Goal: Task Accomplishment & Management: Use online tool/utility

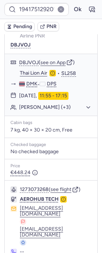
scroll to position [140, 0]
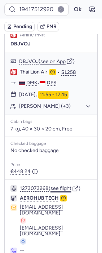
click at [59, 185] on button "see flight" at bounding box center [60, 188] width 21 height 6
click at [73, 7] on button "Ok" at bounding box center [78, 10] width 12 height 12
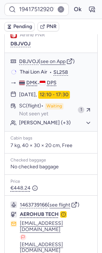
type input "CPXPET"
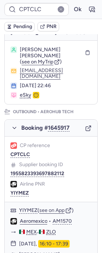
scroll to position [40, 0]
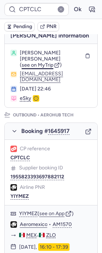
click at [41, 68] on span "see on MyTrip" at bounding box center [38, 65] width 32 height 6
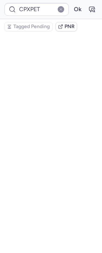
scroll to position [54, 0]
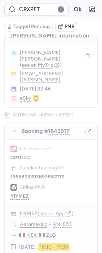
type input "CP94QA"
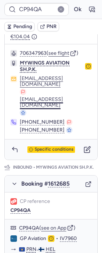
scroll to position [280, 0]
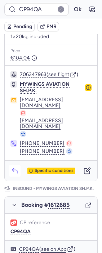
click at [13, 167] on icon "button" at bounding box center [14, 170] width 7 height 7
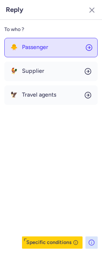
click at [46, 41] on button "🐥 Passenger" at bounding box center [50, 47] width 93 height 19
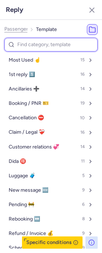
click at [38, 43] on input at bounding box center [50, 45] width 93 height 14
type input "refu"
select select "en"
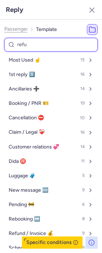
select select "en"
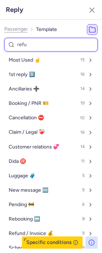
select select "en"
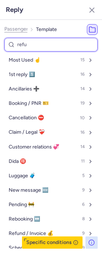
select select "en"
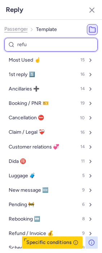
select select "en"
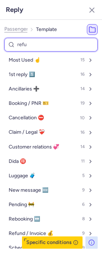
select select "en"
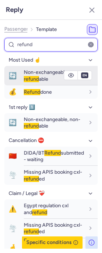
type input "refund"
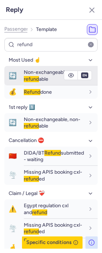
click at [20, 74] on span "🔄" at bounding box center [12, 75] width 17 height 13
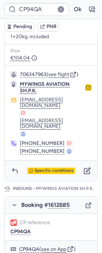
type input "CPXPET"
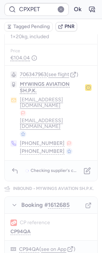
scroll to position [0, 0]
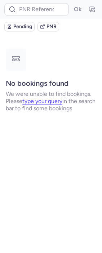
type input "CPXPET"
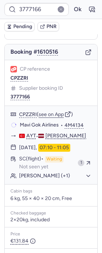
scroll to position [80, 0]
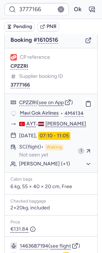
type input "CPXPET"
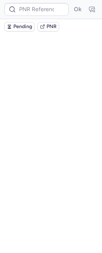
scroll to position [0, 0]
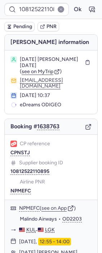
type input "CPT8EJ"
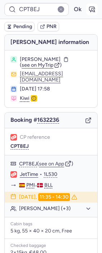
click at [88, 9] on icon "button" at bounding box center [91, 9] width 7 height 7
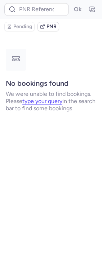
type input "CPT8EJ"
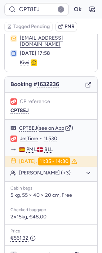
scroll to position [122, 0]
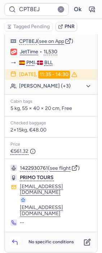
click at [17, 240] on icon "button" at bounding box center [14, 241] width 7 height 7
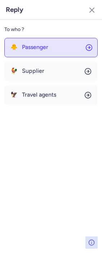
click at [51, 46] on button "🐥 Passenger" at bounding box center [50, 47] width 93 height 19
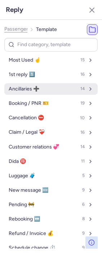
click at [37, 88] on span "Ancillaries ➕" at bounding box center [24, 89] width 31 height 6
select select "en"
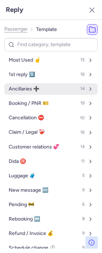
select select "en"
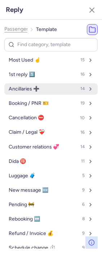
select select "en"
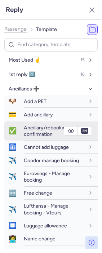
click at [36, 133] on span "Ancillary/rebooking confirmation" at bounding box center [46, 131] width 45 height 13
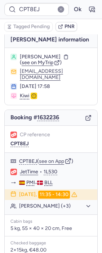
scroll to position [0, 0]
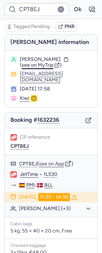
click at [39, 67] on span "see on MyTrip" at bounding box center [38, 65] width 32 height 6
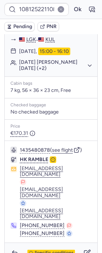
scroll to position [190, 0]
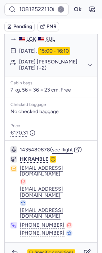
click at [64, 147] on button "see flight" at bounding box center [62, 150] width 21 height 6
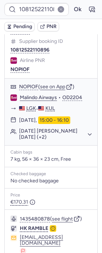
scroll to position [111, 0]
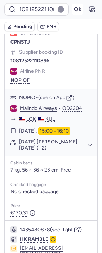
click at [72, 9] on button "Ok" at bounding box center [78, 10] width 12 height 12
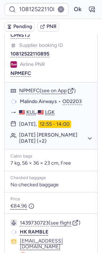
scroll to position [190, 0]
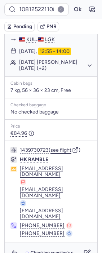
click at [65, 147] on button "see flight" at bounding box center [60, 150] width 21 height 6
click at [66, 147] on button "see flight" at bounding box center [60, 150] width 21 height 6
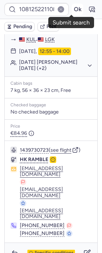
click at [72, 9] on button "Ok" at bounding box center [78, 10] width 12 height 12
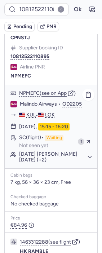
scroll to position [110, 0]
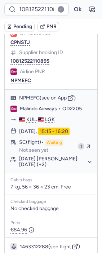
type input "10812522610551"
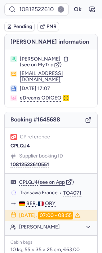
scroll to position [0, 0]
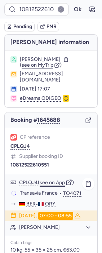
click at [54, 180] on button "see on App" at bounding box center [52, 183] width 25 height 6
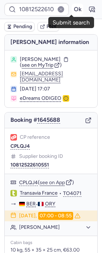
click at [74, 8] on button "Ok" at bounding box center [78, 10] width 12 height 12
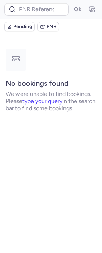
type input "CPVCSF"
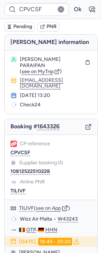
type input "CPCUCN"
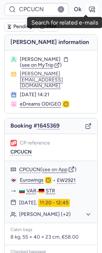
click at [89, 11] on icon "button" at bounding box center [91, 9] width 5 height 5
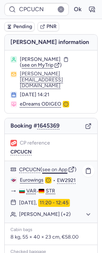
click at [57, 167] on button "see on App" at bounding box center [54, 170] width 25 height 6
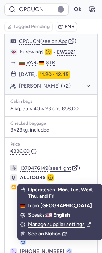
scroll to position [129, 0]
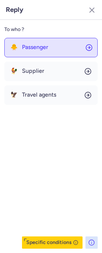
click at [50, 41] on button "🐥 Passenger" at bounding box center [50, 47] width 93 height 19
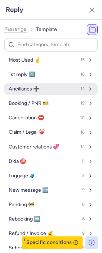
click at [47, 87] on button "Ancillaries ➕ 14" at bounding box center [50, 89] width 93 height 12
select select "en"
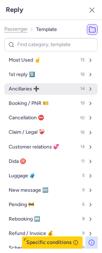
select select "en"
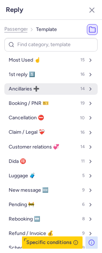
select select "en"
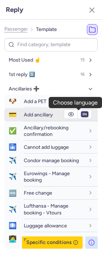
click at [81, 115] on select "fr en de nl pt es it ru" at bounding box center [84, 114] width 6 height 6
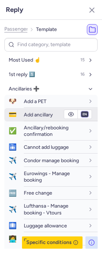
select select "de"
click at [81, 111] on select "fr en de nl pt es it ru" at bounding box center [84, 114] width 6 height 6
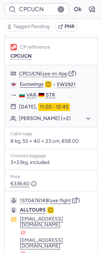
scroll to position [0, 0]
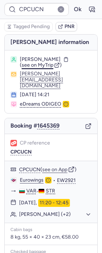
click at [45, 68] on span "see on MyTrip" at bounding box center [38, 65] width 32 height 6
type input "CPVCSF"
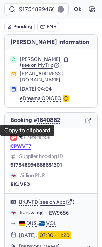
click at [17, 143] on button "CPWVT7" at bounding box center [20, 146] width 21 height 6
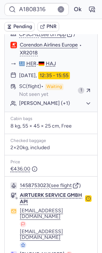
scroll to position [160, 0]
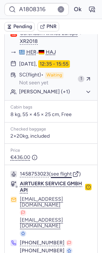
click at [59, 171] on button "see flight" at bounding box center [61, 174] width 21 height 6
click at [72, 9] on button "Ok" at bounding box center [78, 10] width 12 height 12
type input "CPWVT7"
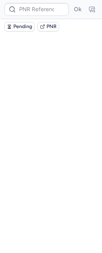
scroll to position [0, 0]
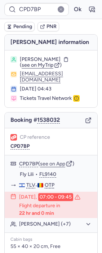
type input "10812521110142"
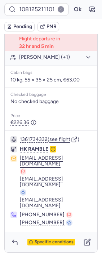
scroll to position [211, 0]
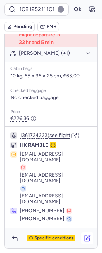
click at [84, 234] on icon "button" at bounding box center [87, 237] width 7 height 7
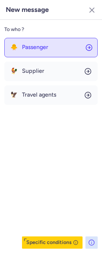
click at [40, 46] on span "Passenger" at bounding box center [35, 47] width 26 height 6
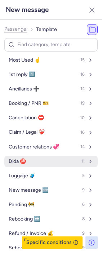
click at [32, 162] on button "Dida 🉐 11" at bounding box center [50, 162] width 93 height 12
select select "en"
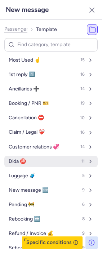
select select "en"
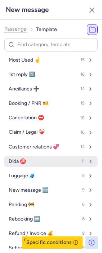
select select "en"
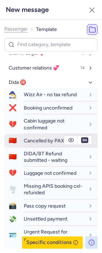
scroll to position [80, 0]
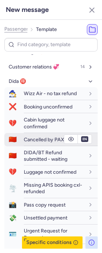
click at [37, 142] on div "Cancelled by PAX" at bounding box center [61, 139] width 74 height 13
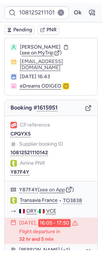
scroll to position [11, 0]
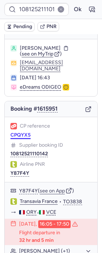
click at [18, 138] on button "CPQYX5" at bounding box center [20, 135] width 20 height 6
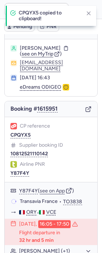
type input "CPD7BP"
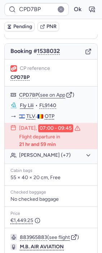
scroll to position [139, 0]
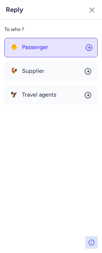
click at [41, 40] on button "🐥 Passenger" at bounding box center [50, 47] width 93 height 19
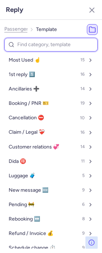
click at [38, 42] on input at bounding box center [50, 45] width 93 height 14
type input "v"
select select "en"
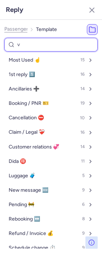
select select "en"
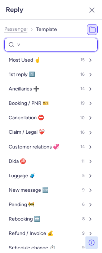
select select "en"
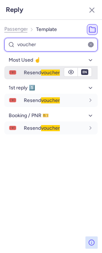
type input "voucher"
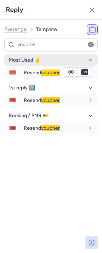
drag, startPoint x: 33, startPoint y: 71, endPoint x: 23, endPoint y: 71, distance: 9.4
click at [33, 71] on span "Resend voucher" at bounding box center [42, 73] width 36 height 6
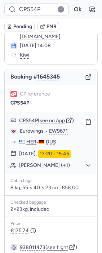
scroll to position [80, 0]
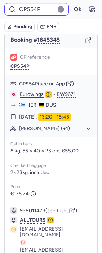
type input "CPWVT7"
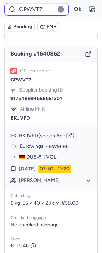
scroll to position [66, 0]
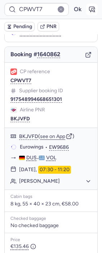
click at [88, 9] on icon "button" at bounding box center [91, 9] width 7 height 7
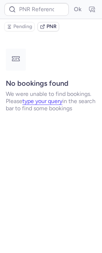
scroll to position [0, 0]
type input "CPWVT7"
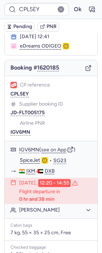
scroll to position [46, 0]
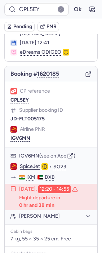
type input "CPS54P"
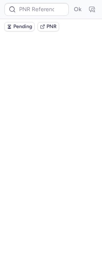
scroll to position [0, 0]
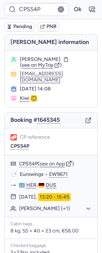
type input "CPXPET"
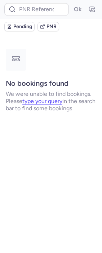
type input "CPQYX5"
